Goal: Navigation & Orientation: Find specific page/section

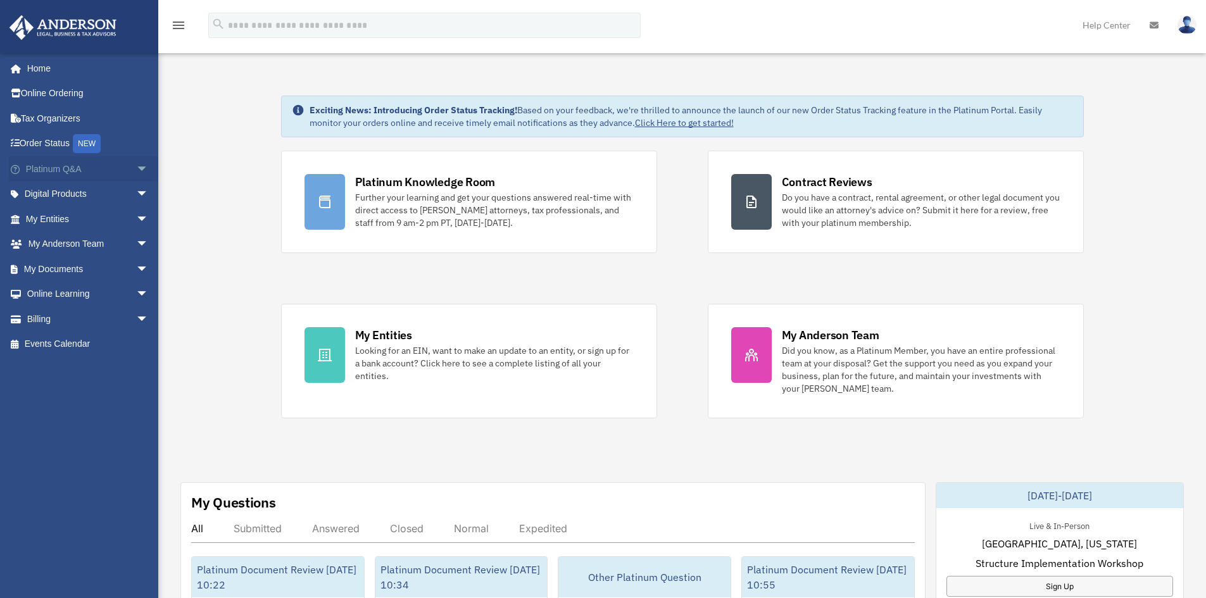
click at [136, 170] on span "arrow_drop_down" at bounding box center [148, 169] width 25 height 26
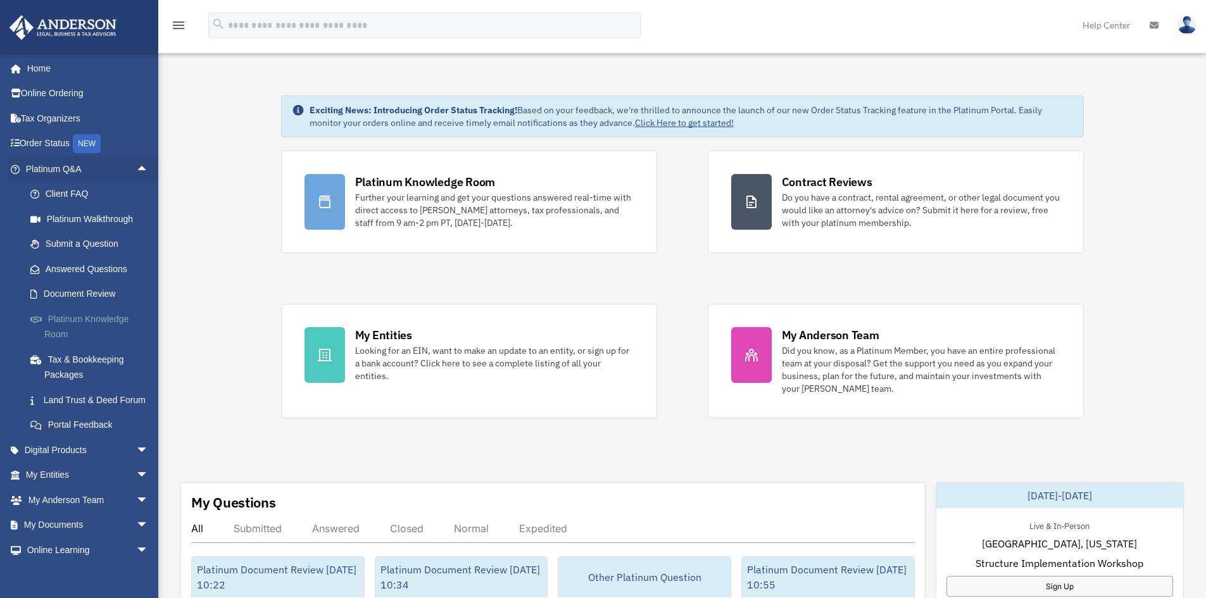
click at [97, 320] on link "Platinum Knowledge Room" at bounding box center [93, 326] width 150 height 41
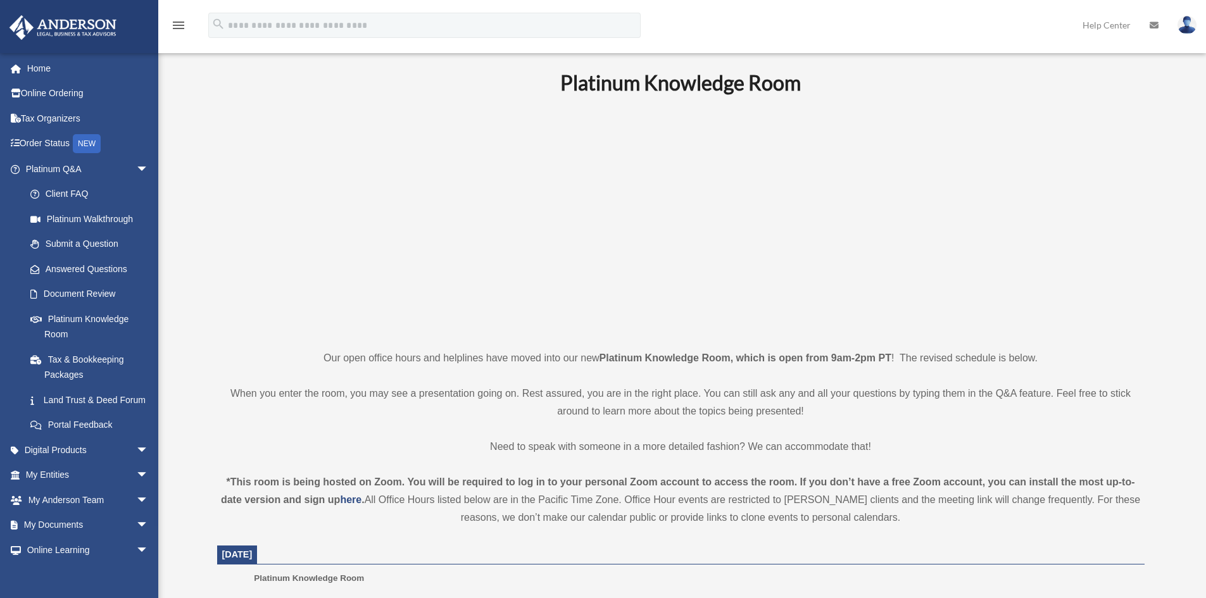
scroll to position [253, 0]
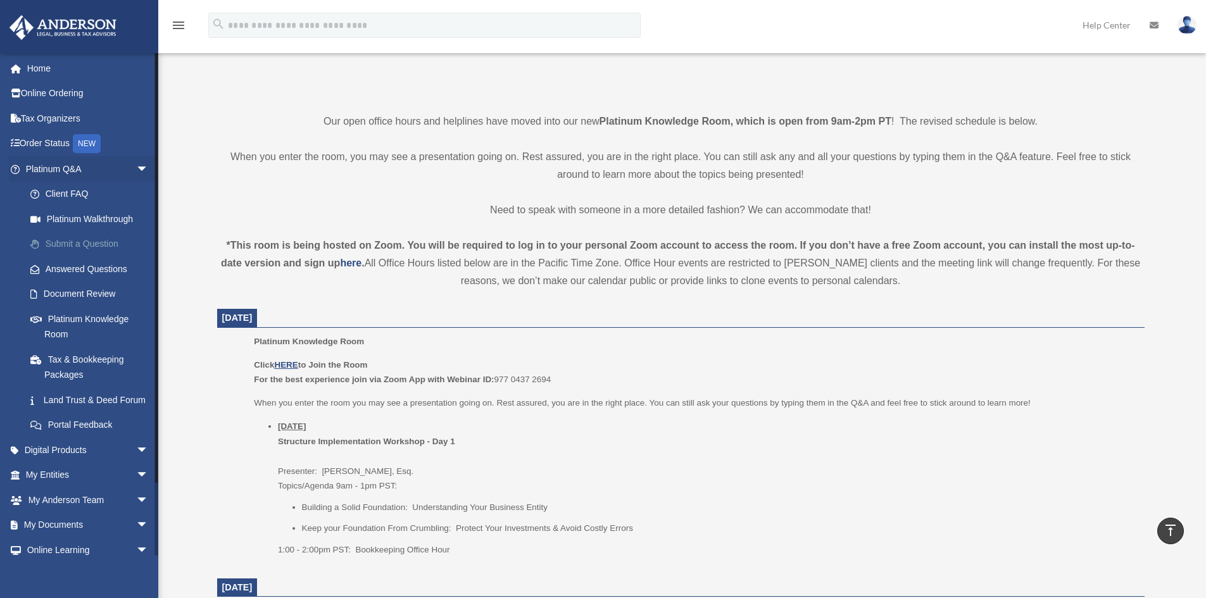
click at [96, 247] on link "Submit a Question" at bounding box center [93, 244] width 150 height 25
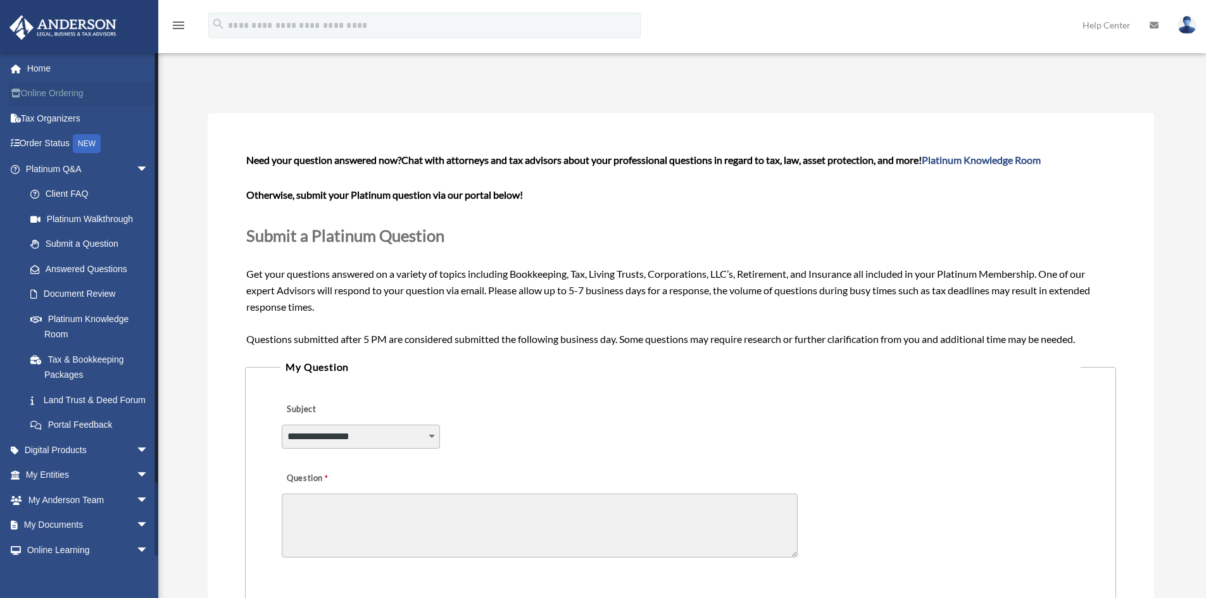
click at [94, 85] on link "Online Ordering" at bounding box center [88, 93] width 159 height 25
click at [79, 68] on link "Home" at bounding box center [88, 68] width 159 height 25
